Goal: Task Accomplishment & Management: Manage account settings

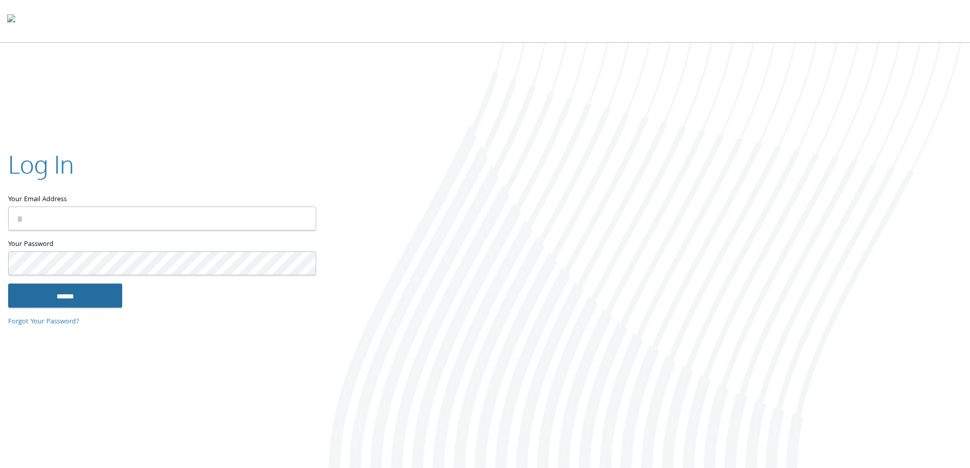
type input "**********"
click at [97, 302] on input "******" at bounding box center [65, 295] width 114 height 24
type input "**********"
click at [633, 113] on div at bounding box center [646, 256] width 647 height 427
